Goal: Complete application form

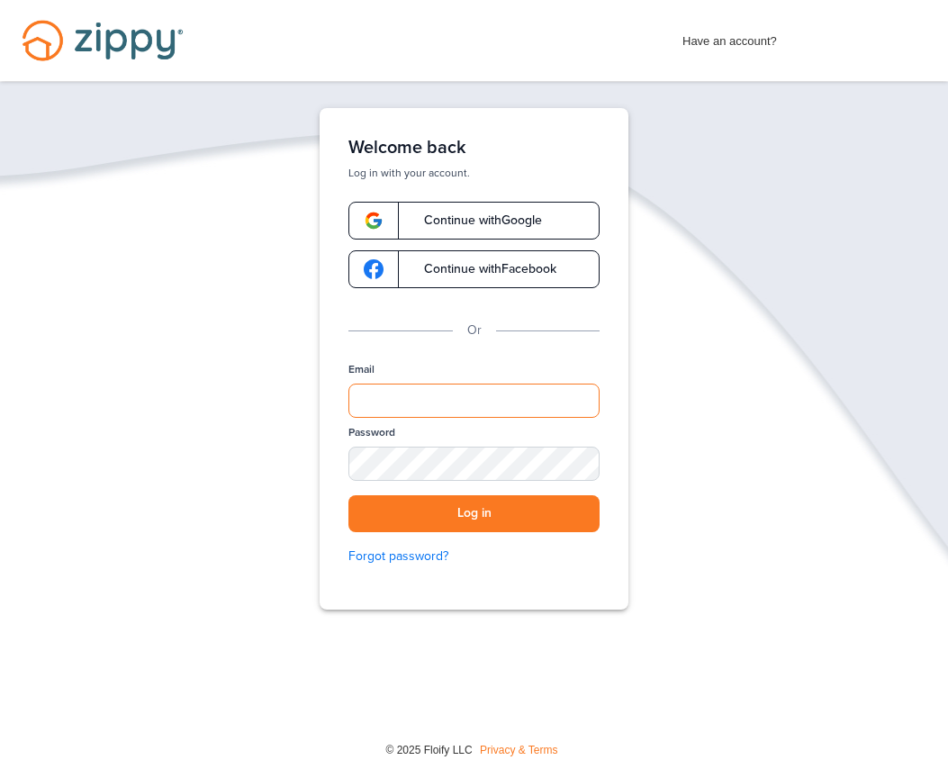
click at [537, 409] on input "Email" at bounding box center [473, 400] width 251 height 34
click at [546, 225] on link "Continue with Google" at bounding box center [473, 221] width 251 height 38
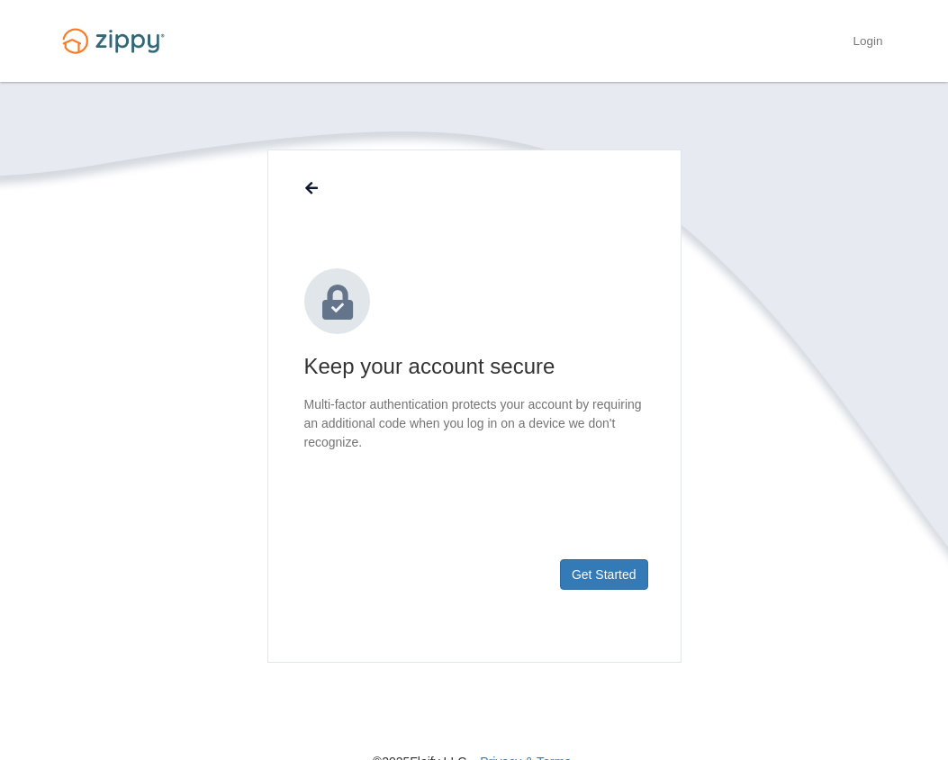
click at [620, 568] on button "Get Started" at bounding box center [604, 574] width 88 height 31
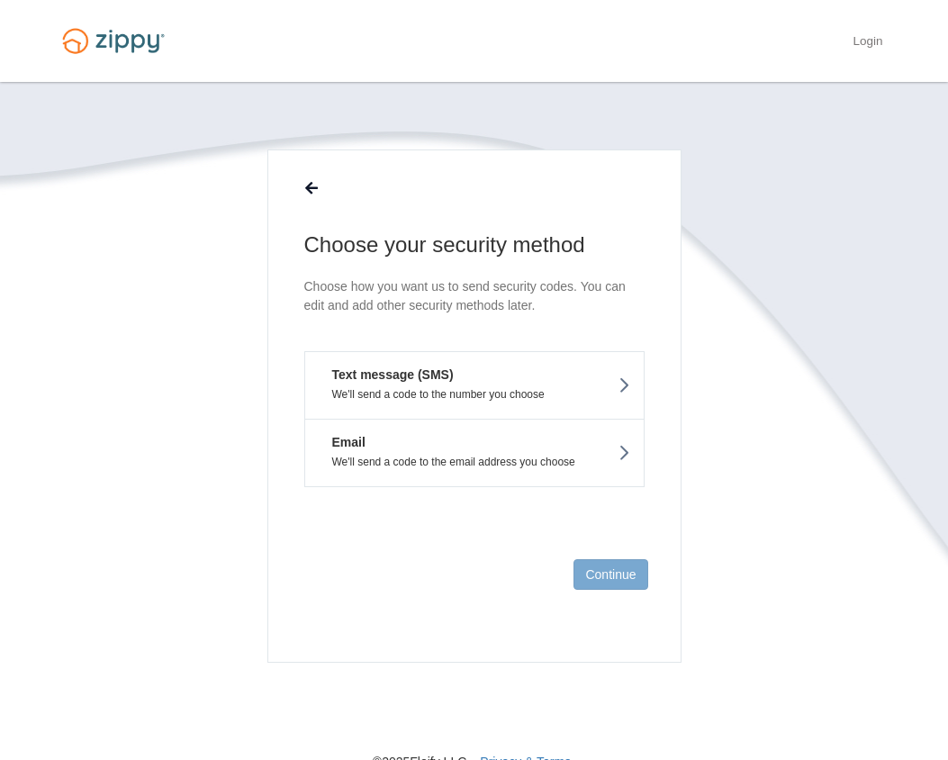
click at [593, 379] on button "Text message (SMS) We'll send a code to the number you choose" at bounding box center [474, 385] width 340 height 68
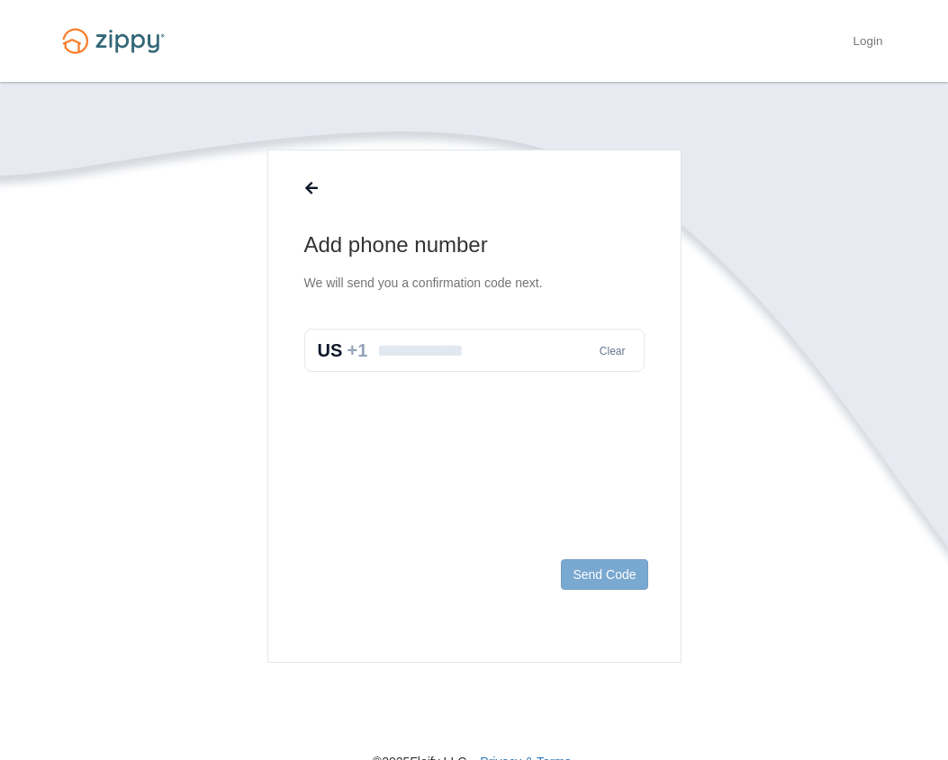
click at [577, 351] on input "text" at bounding box center [474, 350] width 340 height 43
type input "**********"
click at [622, 579] on button "Send Code" at bounding box center [604, 574] width 86 height 31
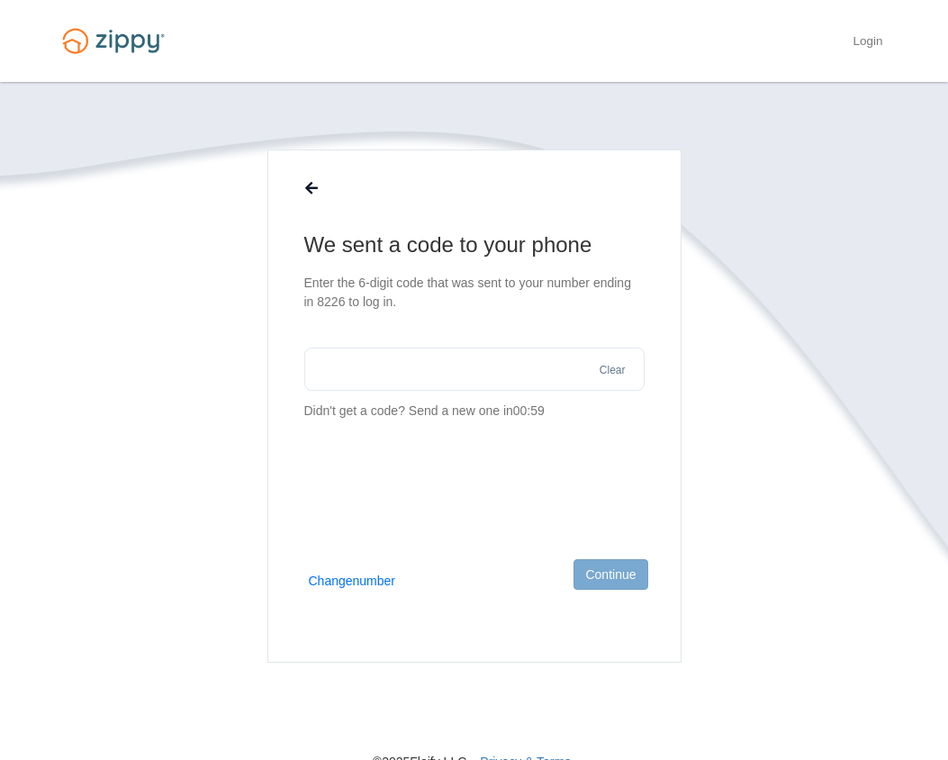
click at [528, 371] on input "text" at bounding box center [474, 368] width 340 height 43
type input "******"
click at [626, 586] on button "Continue" at bounding box center [610, 574] width 74 height 31
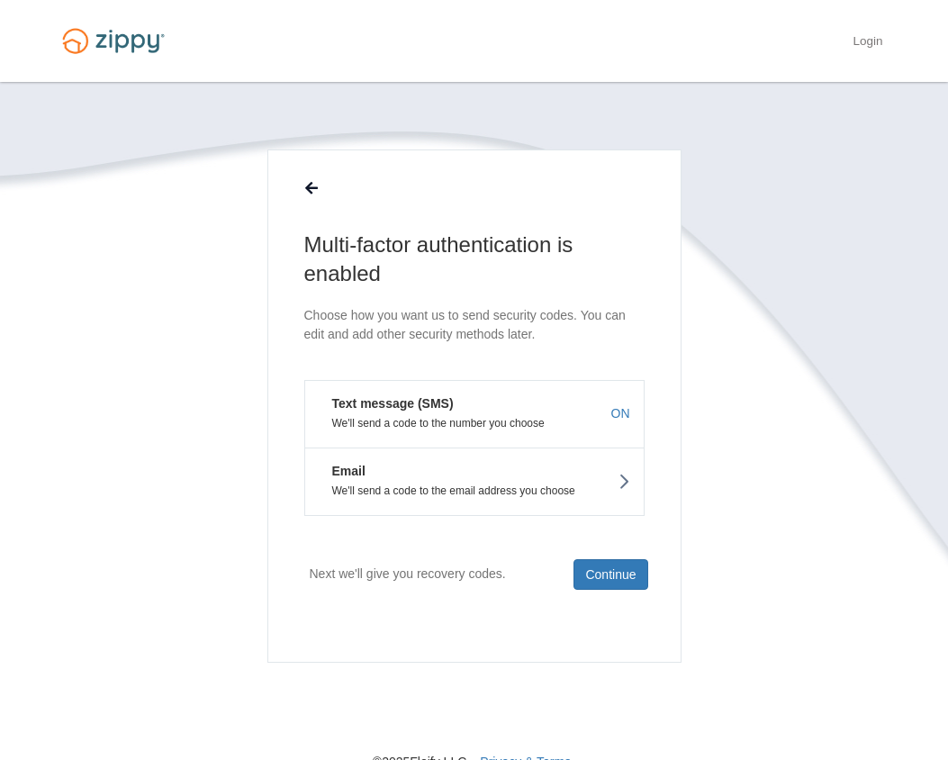
click at [626, 585] on button "Continue" at bounding box center [610, 574] width 74 height 31
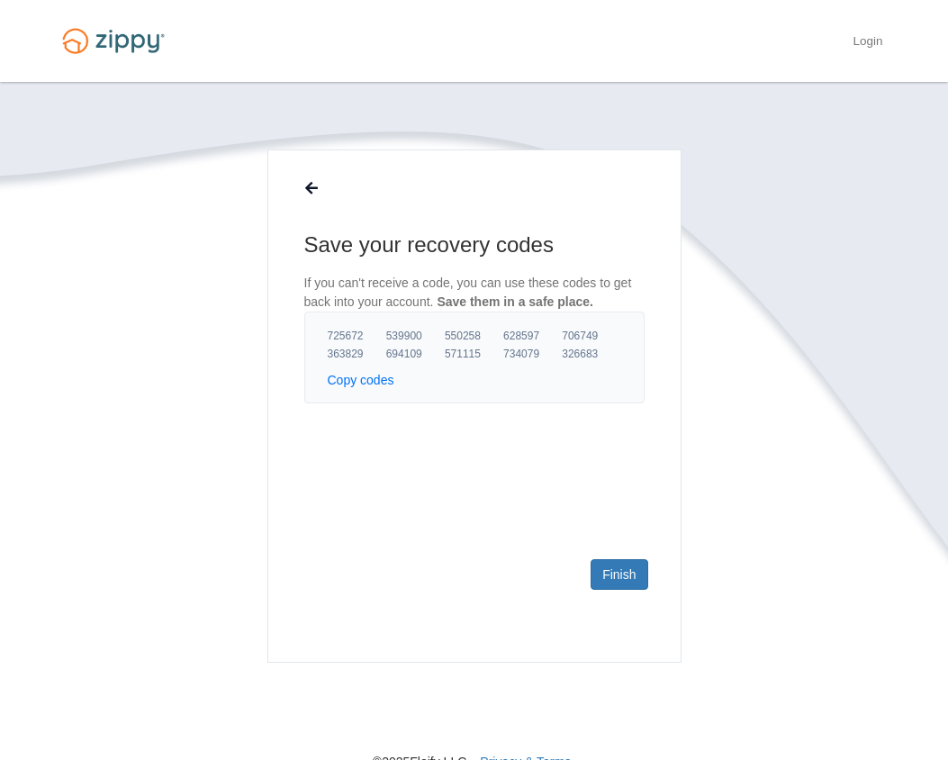
click at [626, 584] on link "Finish" at bounding box center [619, 574] width 57 height 31
